Goal: Use online tool/utility: Utilize a website feature to perform a specific function

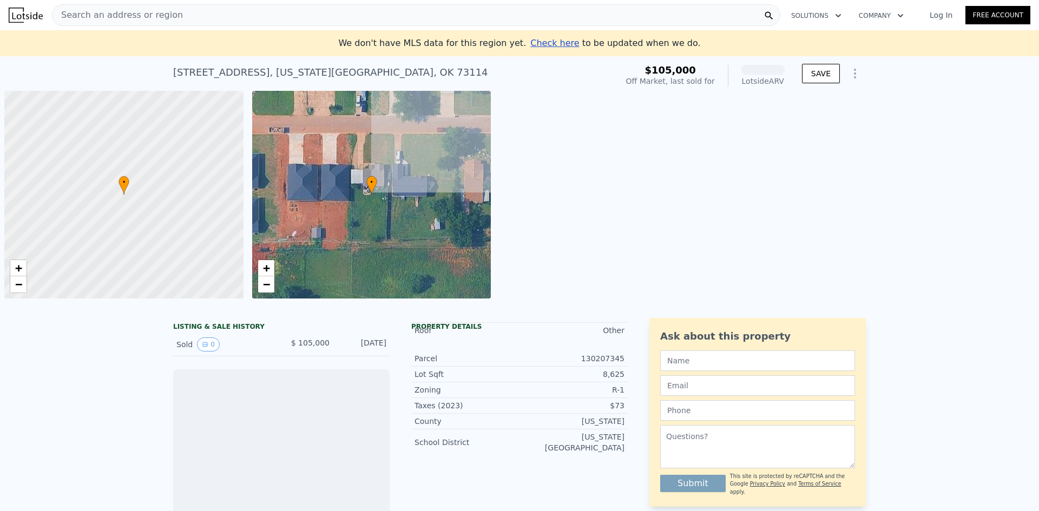
scroll to position [0, 4]
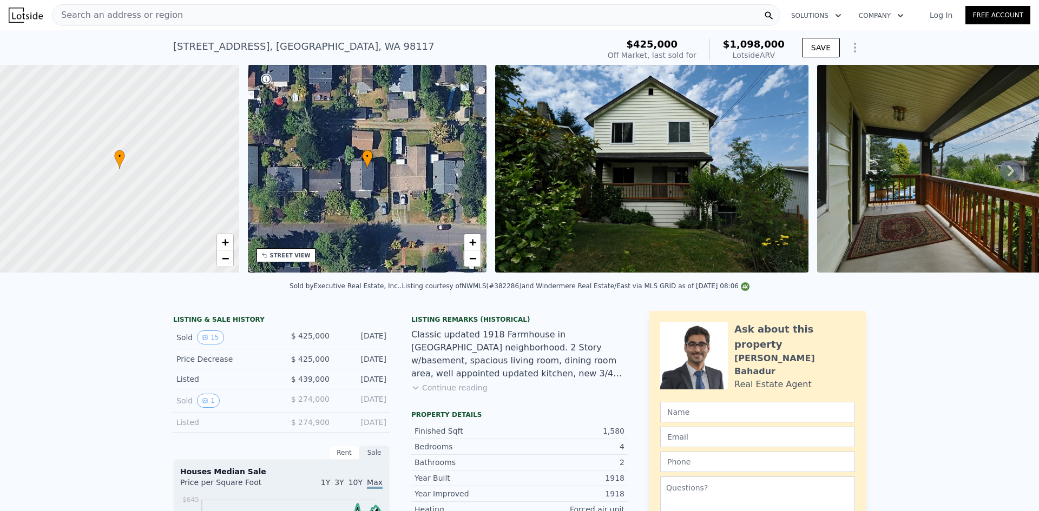
click at [1001, 173] on icon at bounding box center [1011, 171] width 22 height 22
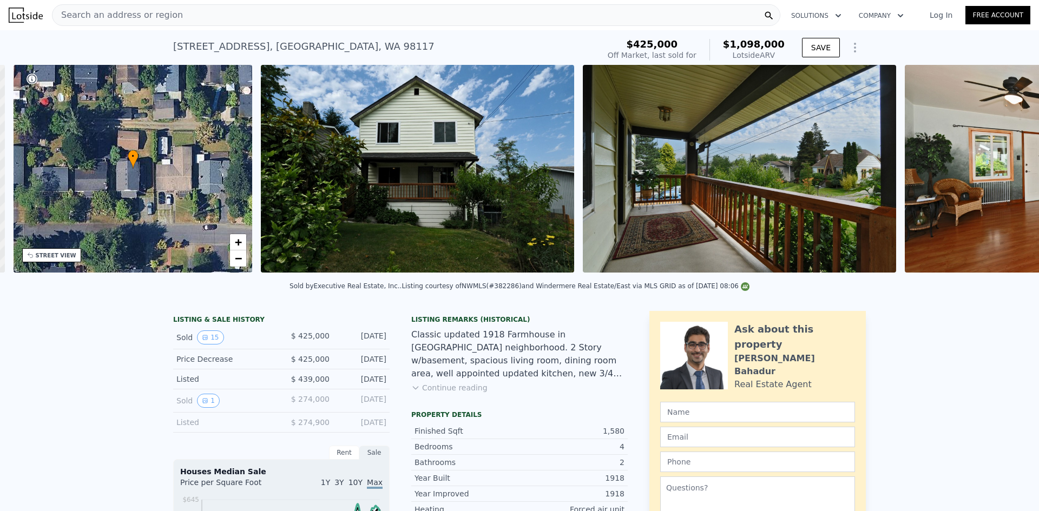
scroll to position [0, 252]
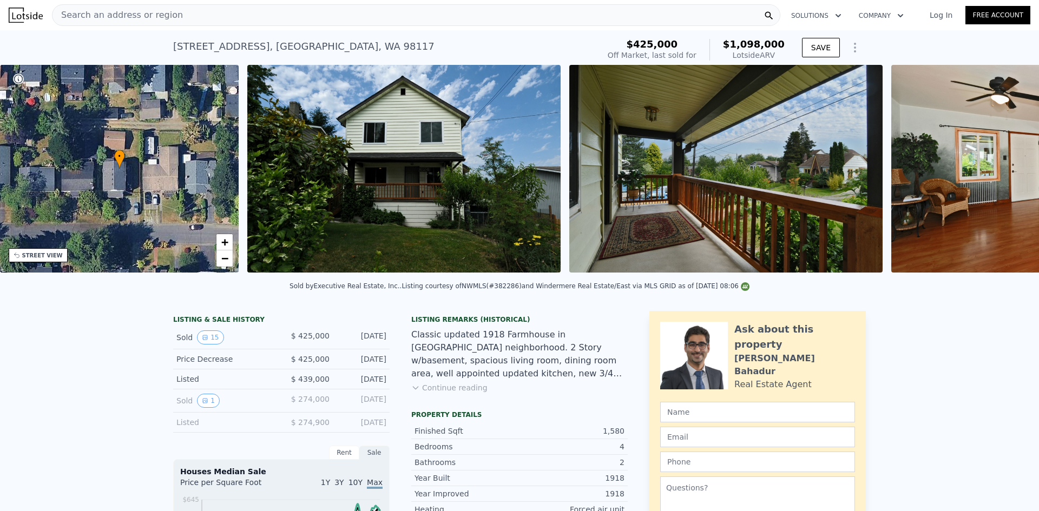
click at [1002, 170] on img at bounding box center [1047, 169] width 313 height 208
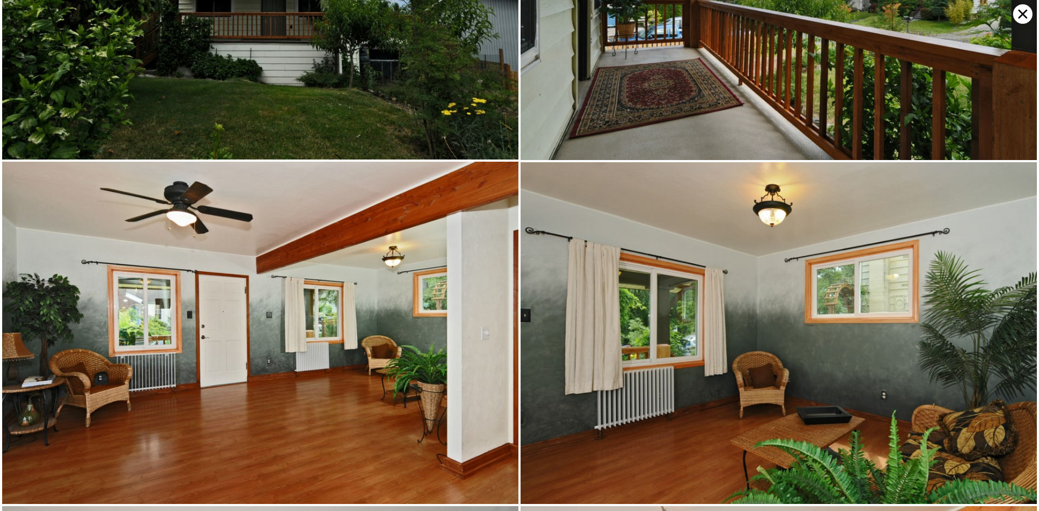
scroll to position [342, 0]
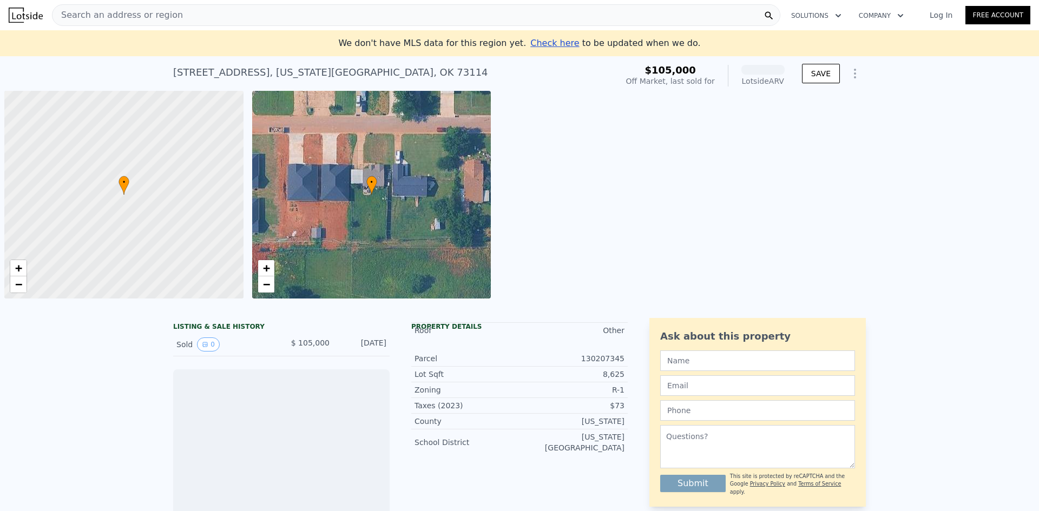
scroll to position [0, 4]
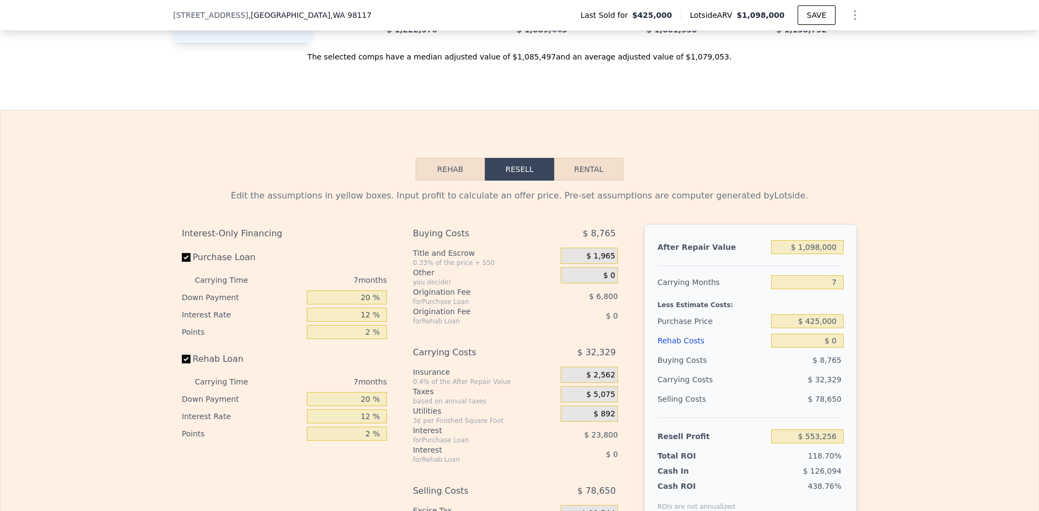
scroll to position [1620, 0]
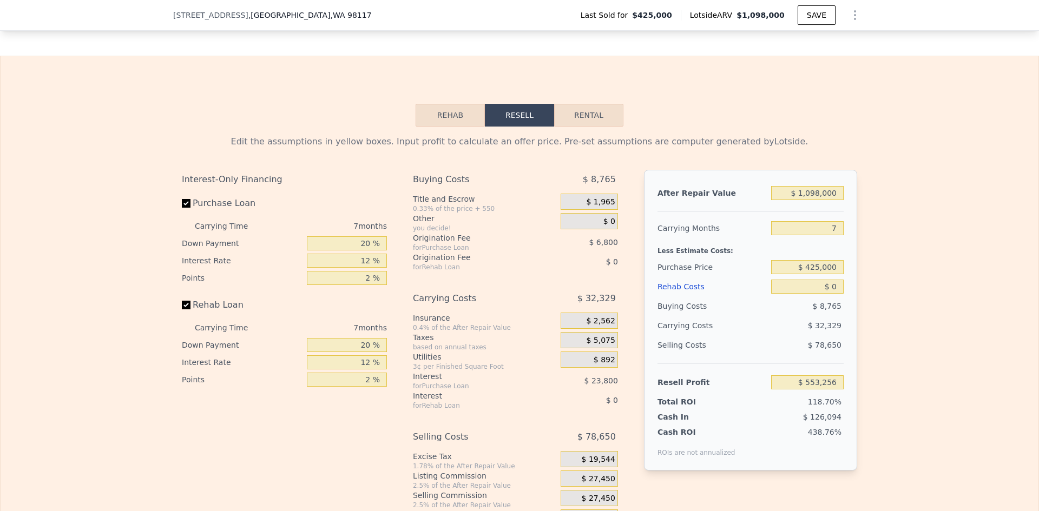
click at [598, 127] on button "Rental" at bounding box center [588, 115] width 69 height 23
select select "30"
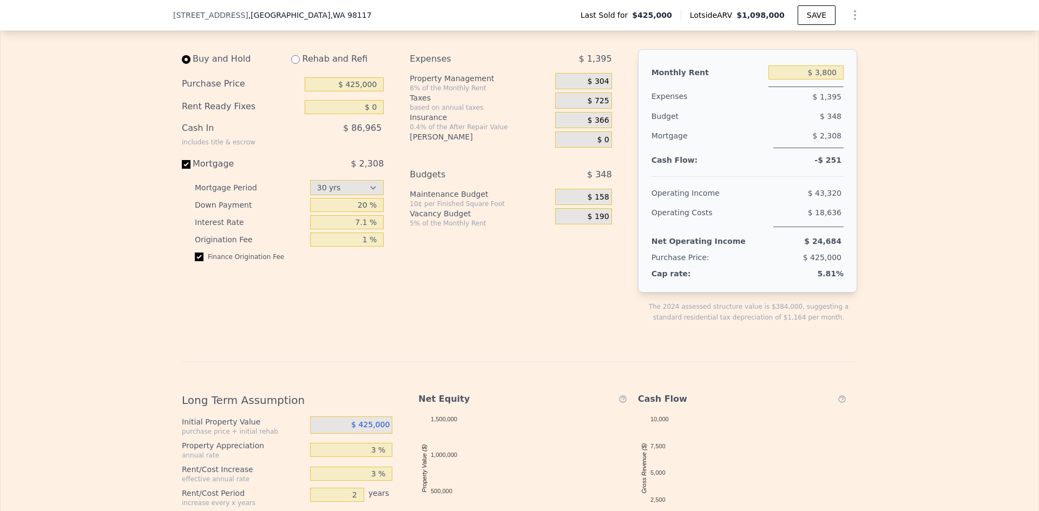
scroll to position [1782, 0]
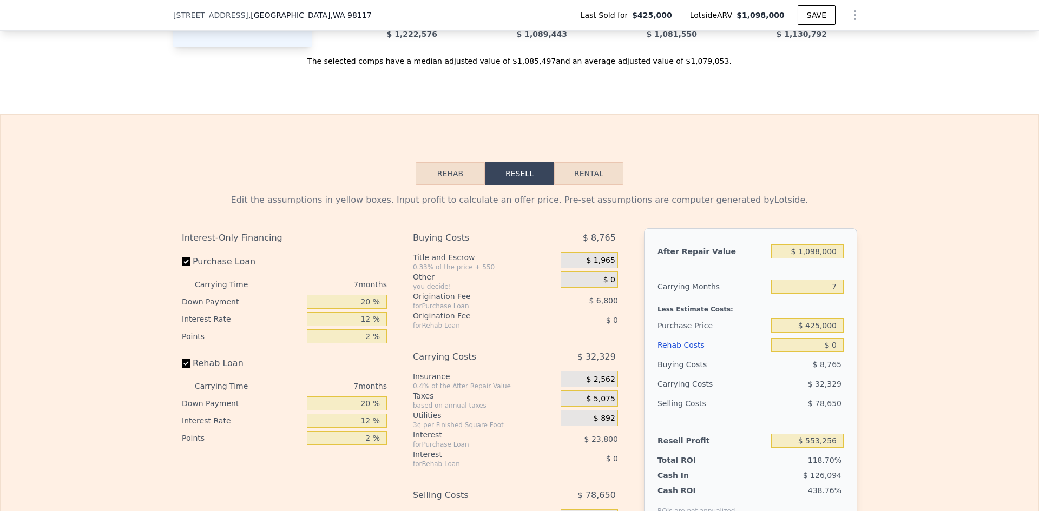
scroll to position [1566, 0]
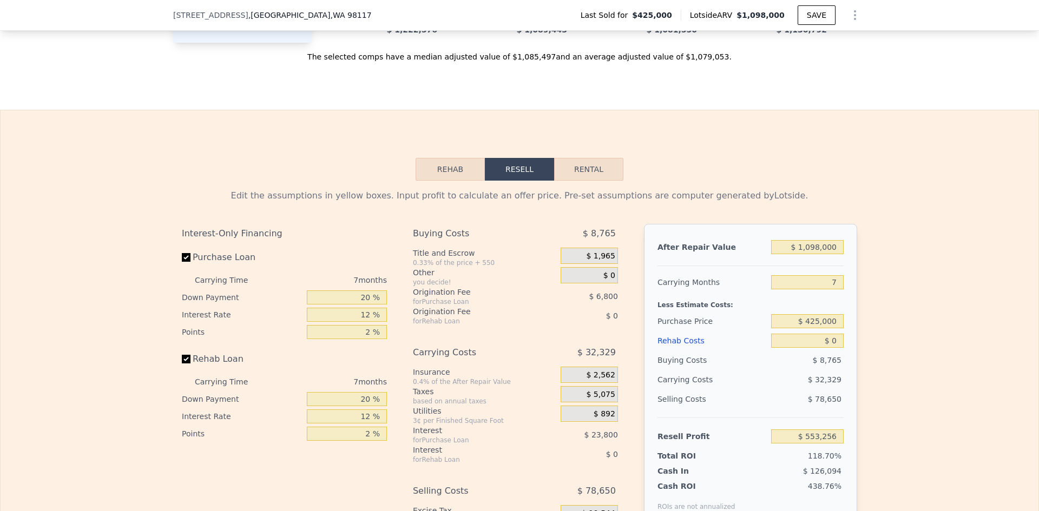
click at [602, 181] on button "Rental" at bounding box center [588, 169] width 69 height 23
select select "30"
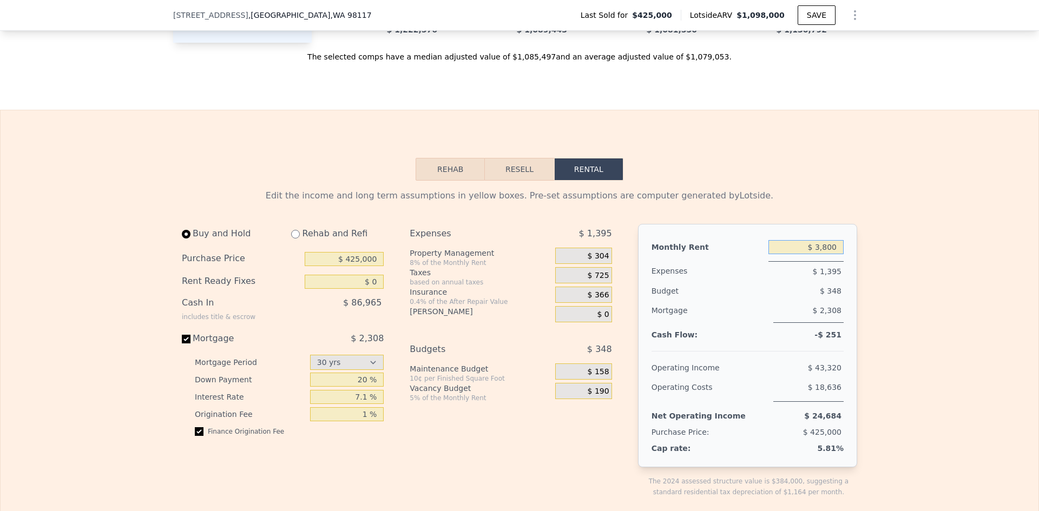
click at [823, 254] on input "$ 3,800" at bounding box center [806, 247] width 75 height 14
type input "$ 3,900"
click at [825, 254] on input "$ 3,900" at bounding box center [806, 247] width 75 height 14
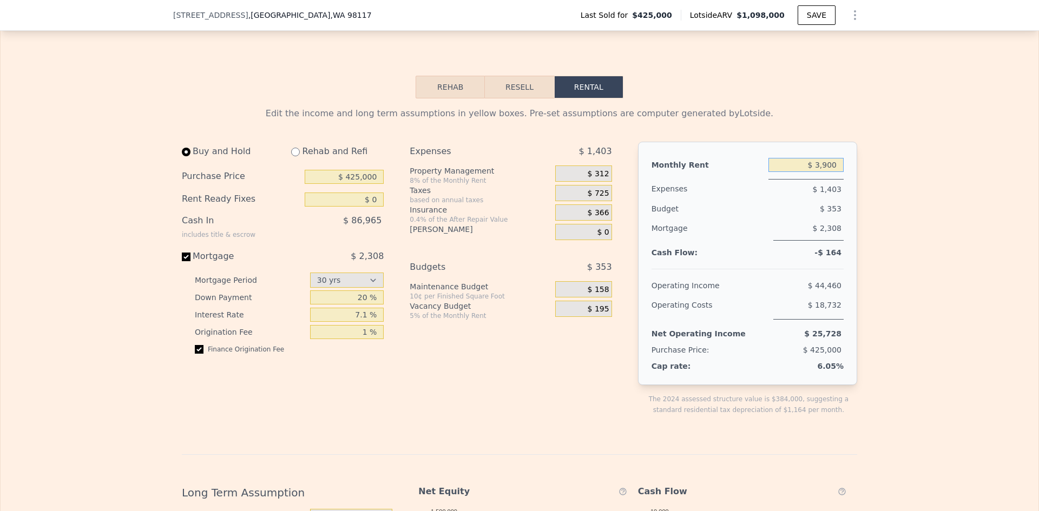
scroll to position [1674, 0]
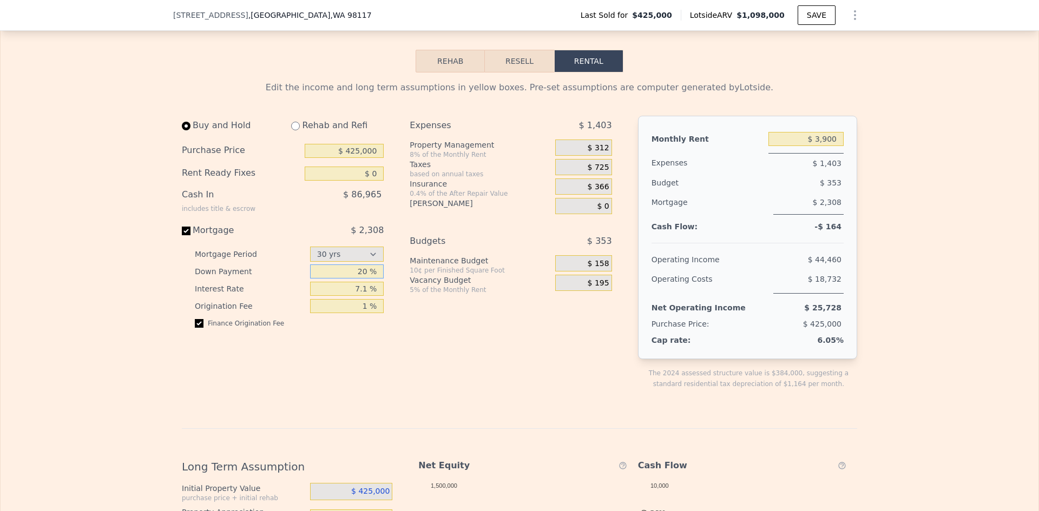
click at [362, 279] on input "20 %" at bounding box center [347, 272] width 74 height 14
type input "0 %"
click at [463, 370] on div "Expenses $ 1,403 Property Management 8% of the Monthly Rent $ 312 Taxes based o…" at bounding box center [515, 261] width 211 height 291
drag, startPoint x: 365, startPoint y: 307, endPoint x: 347, endPoint y: 307, distance: 18.4
click at [347, 296] on input "7.1 %" at bounding box center [347, 289] width 74 height 14
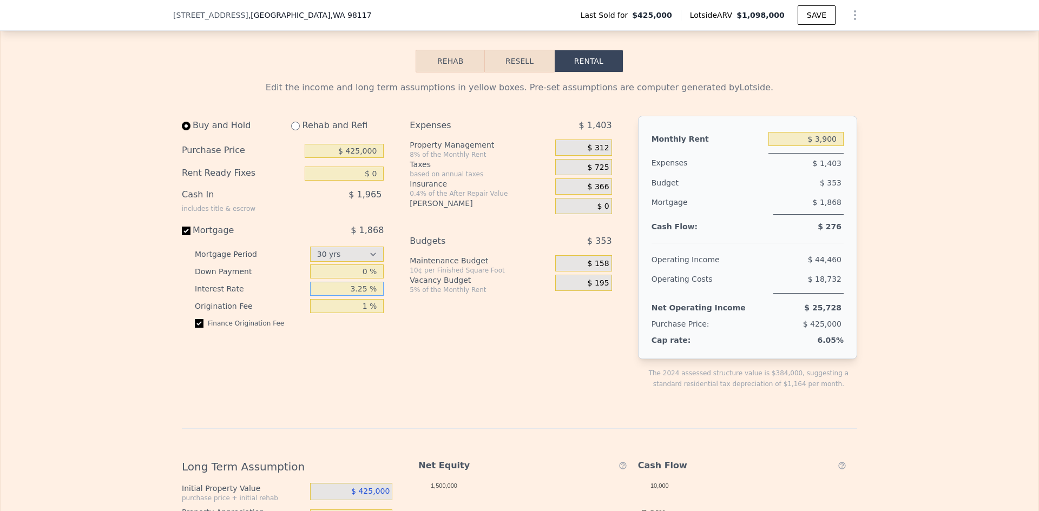
type input "3.25 %"
click at [480, 356] on div "Expenses $ 1,403 Property Management 8% of the Monthly Rent $ 312 Taxes based o…" at bounding box center [515, 261] width 211 height 291
drag, startPoint x: 607, startPoint y: 164, endPoint x: 588, endPoint y: 165, distance: 18.9
click at [588, 156] on div "$ 312" at bounding box center [583, 148] width 56 height 16
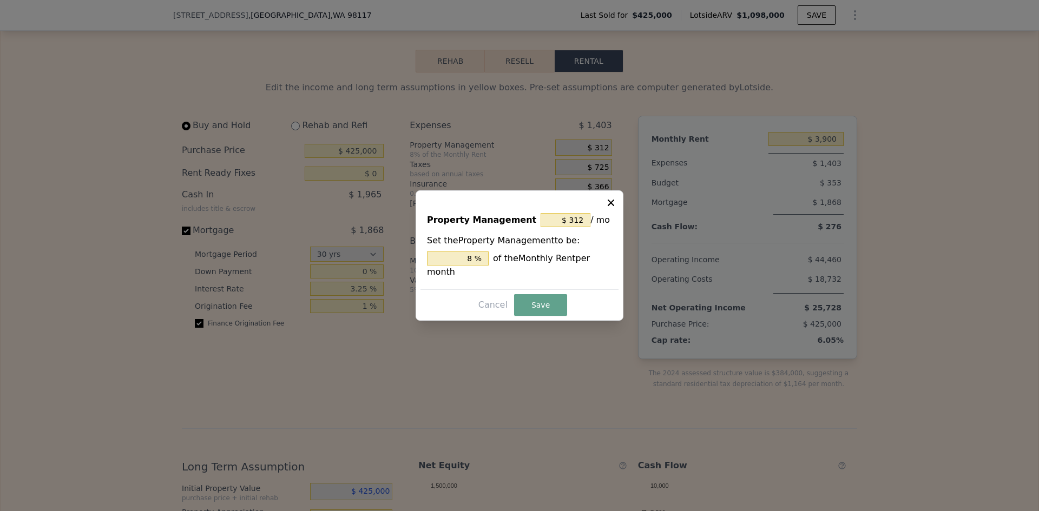
click at [611, 208] on icon at bounding box center [611, 203] width 11 height 11
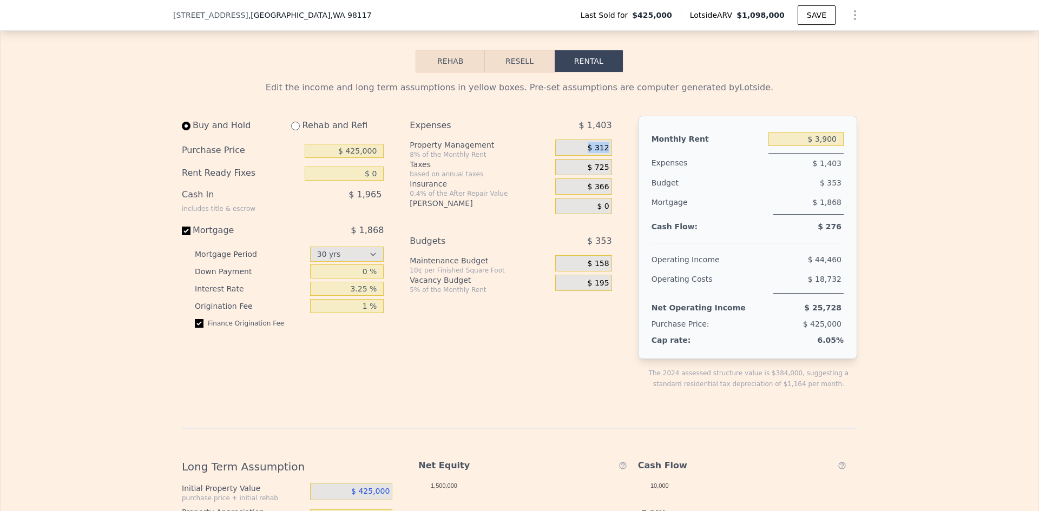
click at [603, 153] on span "$ 312" at bounding box center [599, 148] width 22 height 10
click at [605, 153] on span "$ 312" at bounding box center [599, 148] width 22 height 10
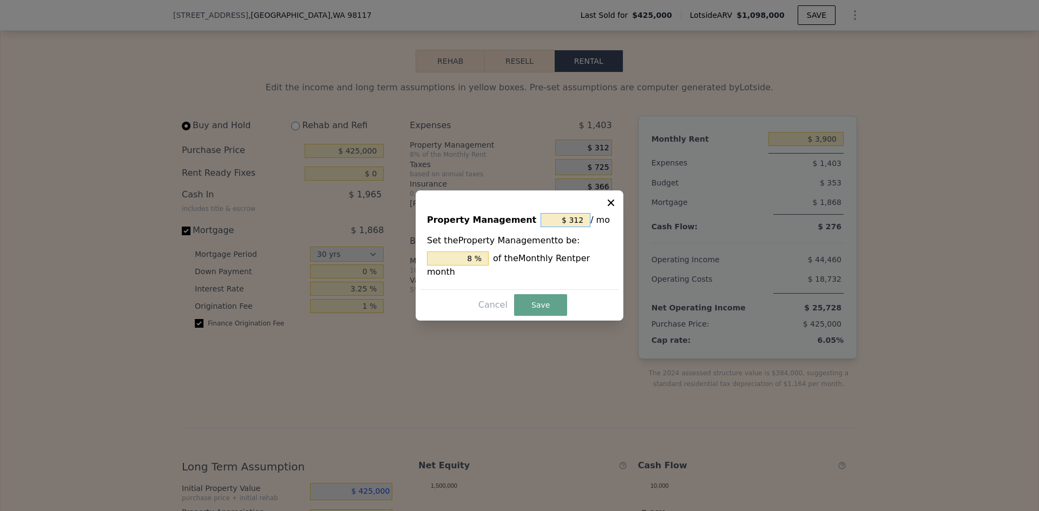
drag, startPoint x: 582, startPoint y: 226, endPoint x: 570, endPoint y: 226, distance: 12.4
click at [570, 226] on input "$ 312" at bounding box center [566, 220] width 50 height 14
type input "$ 0"
type input "0 %"
type input "$ 0"
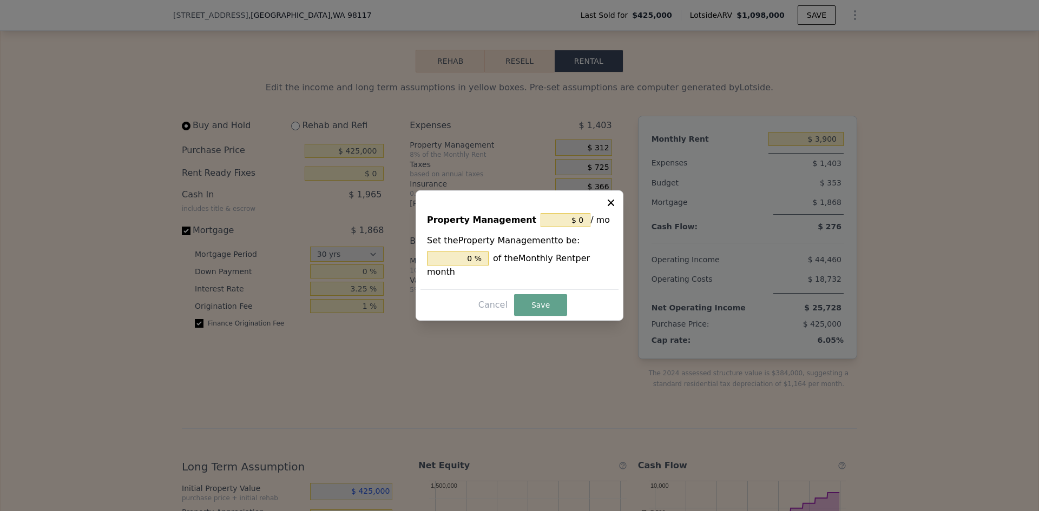
click at [584, 412] on div at bounding box center [519, 255] width 1039 height 511
